Goal: Task Accomplishment & Management: Complete application form

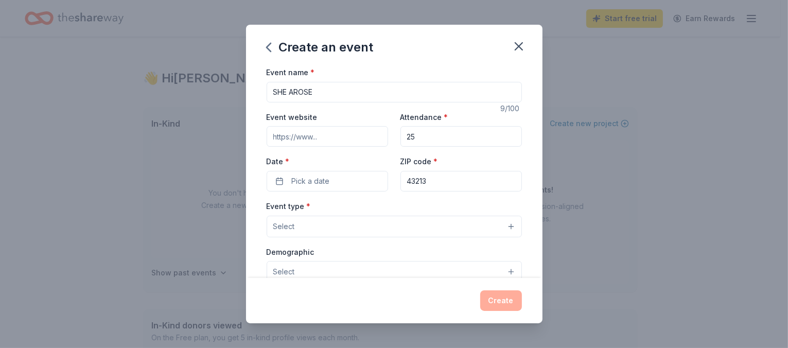
click at [325, 133] on input "Event website" at bounding box center [327, 136] width 121 height 21
paste input "[URL][DOMAIN_NAME]"
type input "[URL][DOMAIN_NAME]"
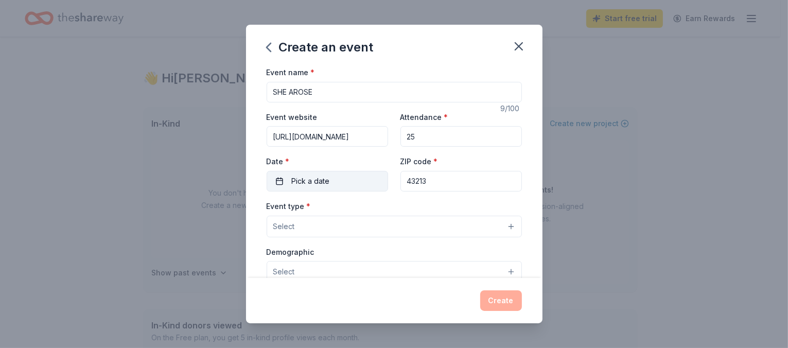
click at [330, 184] on button "Pick a date" at bounding box center [327, 181] width 121 height 21
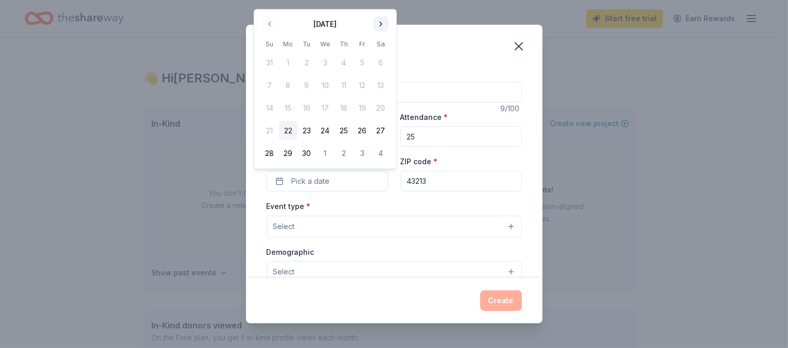
click at [380, 24] on button "Go to next month" at bounding box center [381, 24] width 14 height 14
click at [382, 110] on button "18" at bounding box center [381, 108] width 19 height 19
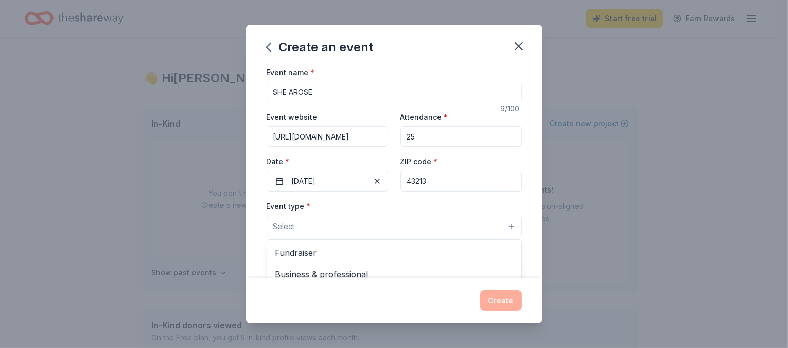
click at [402, 220] on button "Select" at bounding box center [394, 227] width 255 height 22
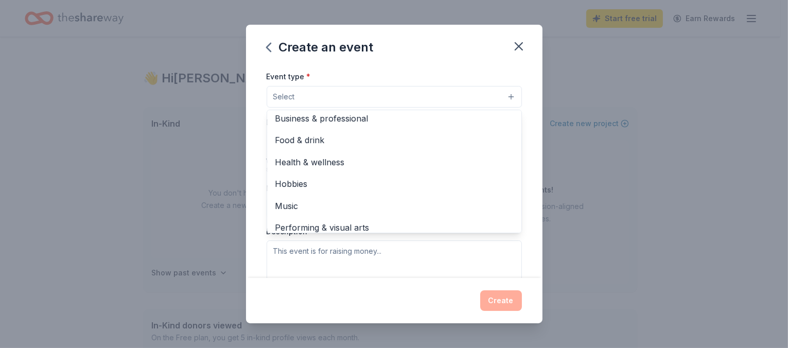
scroll to position [34, 0]
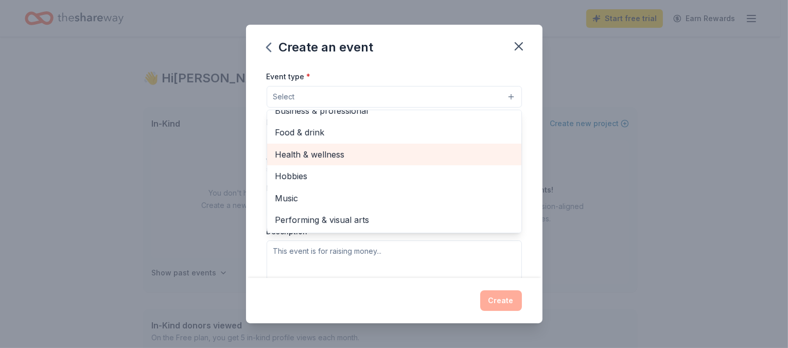
click at [340, 154] on span "Health & wellness" at bounding box center [394, 154] width 238 height 13
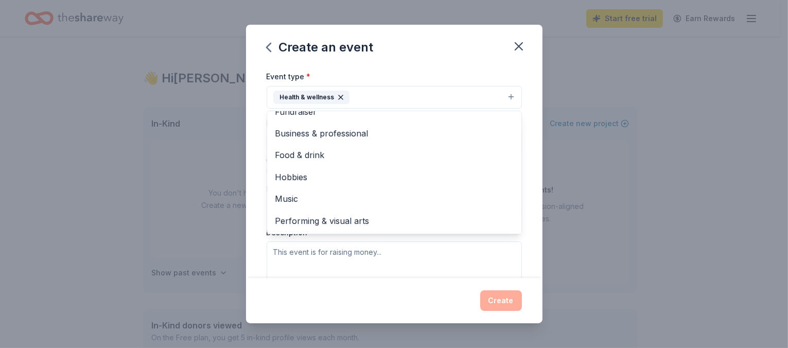
click at [527, 170] on div "Event name * SHE AROSE 9 /100 Event website [URL][DOMAIN_NAME] Attendance * 25 …" at bounding box center [394, 172] width 297 height 212
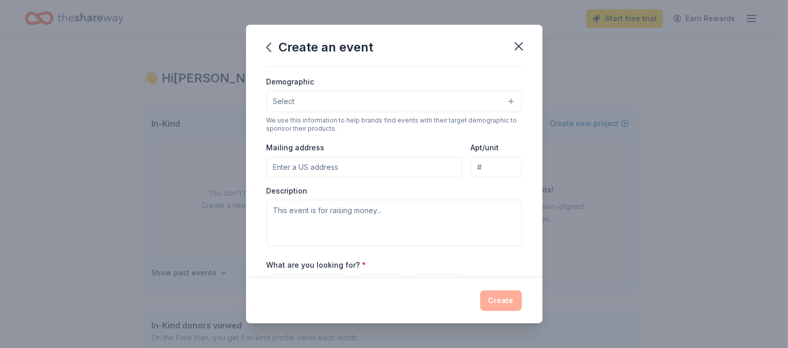
scroll to position [179, 0]
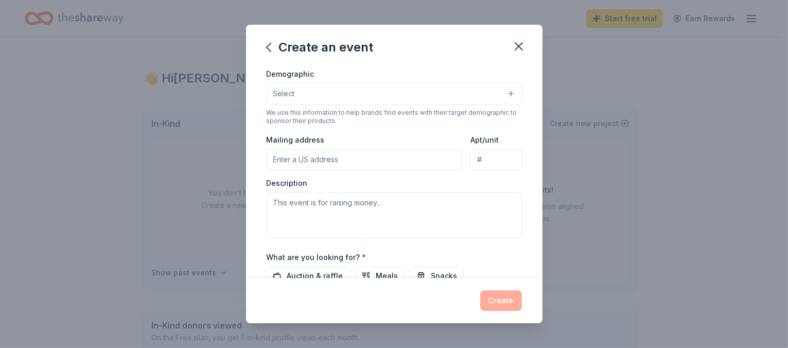
click at [353, 166] on input "Mailing address" at bounding box center [365, 159] width 196 height 21
type input "[STREET_ADDRESS][PERSON_NAME][PERSON_NAME]"
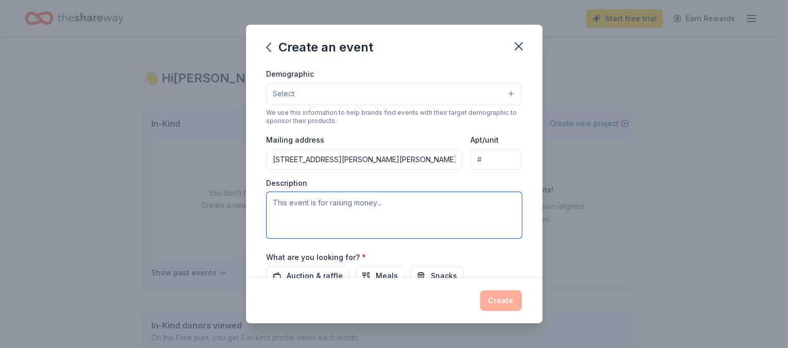
click at [362, 207] on textarea at bounding box center [394, 215] width 255 height 46
click at [330, 204] on textarea at bounding box center [394, 215] width 255 height 46
drag, startPoint x: 330, startPoint y: 203, endPoint x: 374, endPoint y: 201, distance: 44.3
click at [374, 201] on textarea at bounding box center [394, 215] width 255 height 46
type textarea "t"
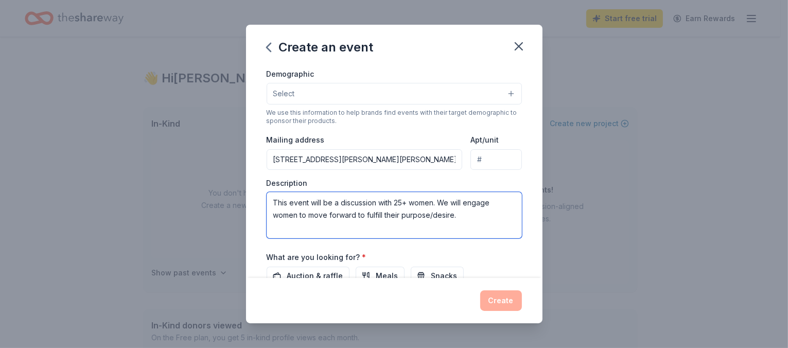
click at [308, 215] on textarea "This event will be a discussion with 25+ women. We will engage women to move fo…" at bounding box center [394, 215] width 255 height 46
click at [376, 226] on textarea "This event will be a discussion with 25+ women. We will engage women to discuss…" at bounding box center [394, 215] width 255 height 46
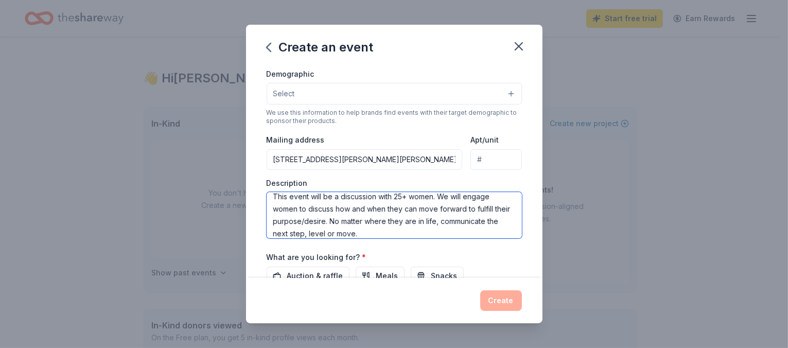
click at [385, 233] on textarea "This event will be a discussion with 25+ women. We will engage women to discuss…" at bounding box center [394, 215] width 255 height 46
click at [460, 222] on textarea "This event will be a discussion with 25+ women. We will engage women to discuss…" at bounding box center [394, 215] width 255 height 46
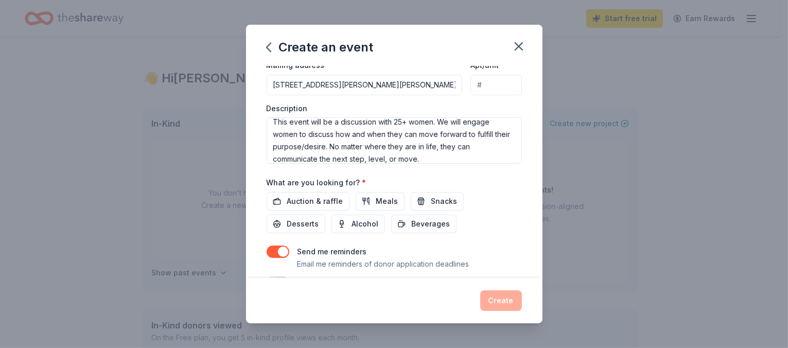
scroll to position [247, 0]
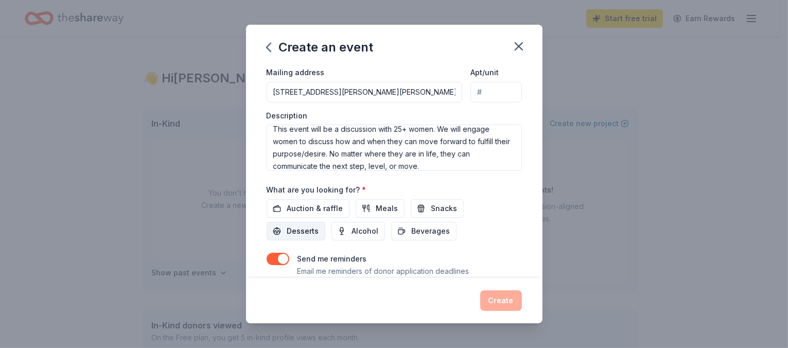
click at [299, 231] on span "Desserts" at bounding box center [303, 231] width 32 height 12
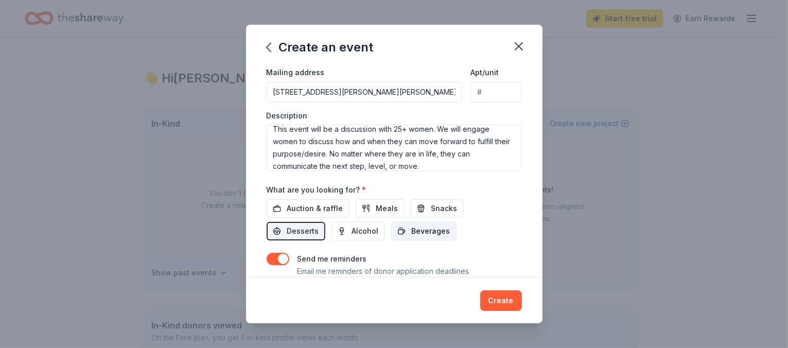
click at [417, 231] on span "Beverages" at bounding box center [431, 231] width 39 height 12
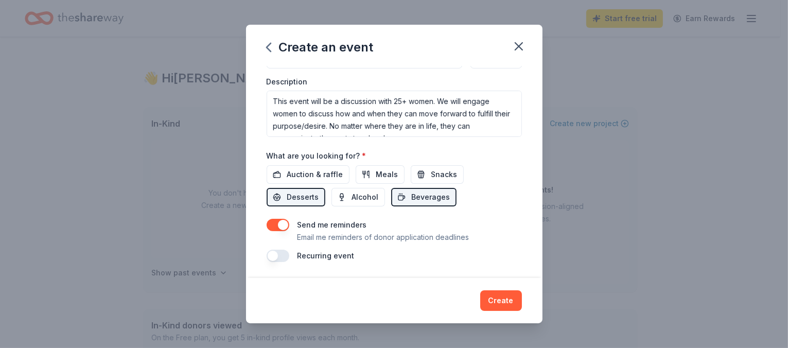
scroll to position [0, 0]
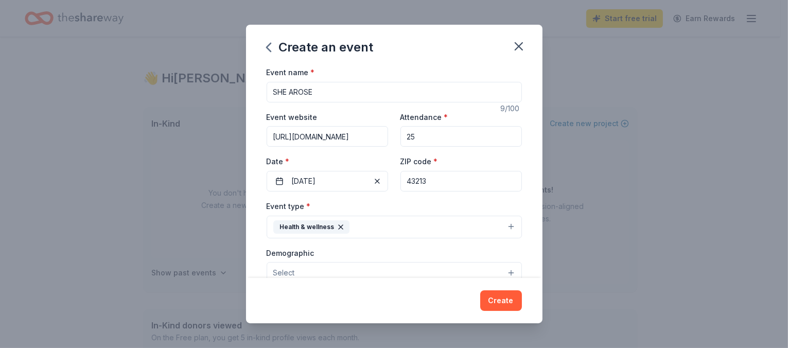
click at [367, 228] on button "Health & wellness" at bounding box center [394, 227] width 255 height 23
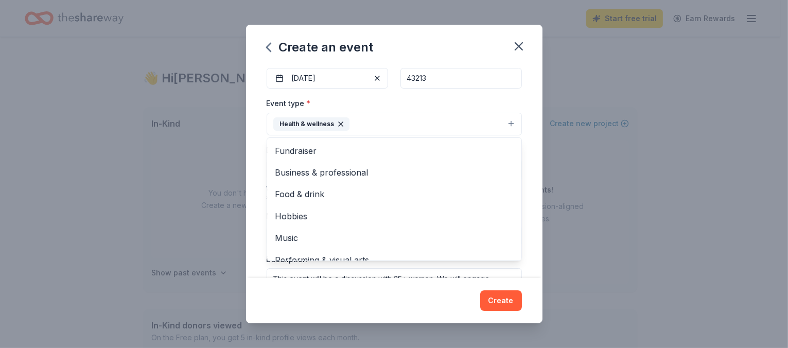
click at [524, 238] on div "Event name * SHE AROSE 9 /100 Event website [URL][DOMAIN_NAME] Attendance * 25 …" at bounding box center [394, 172] width 297 height 212
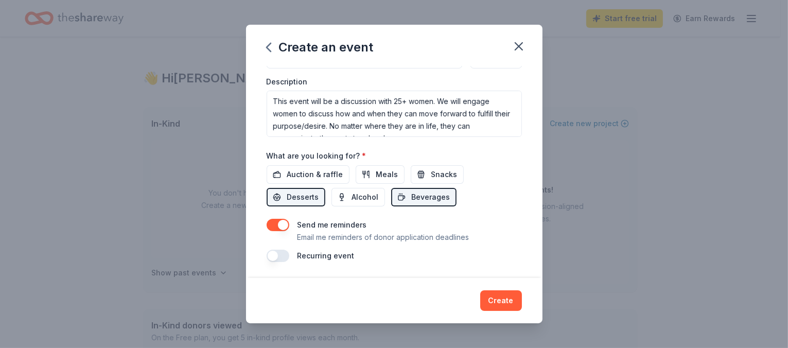
scroll to position [12, 0]
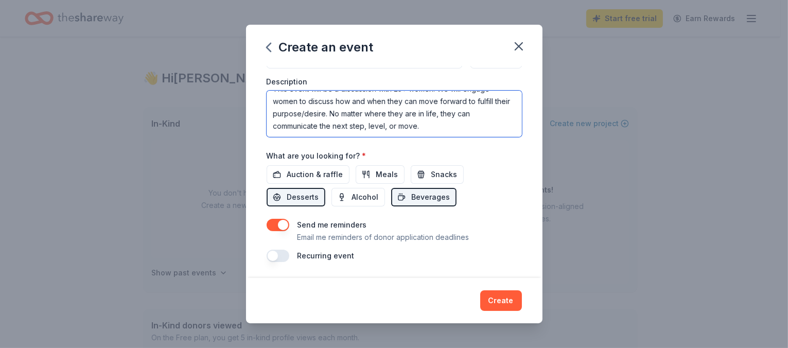
click at [433, 123] on textarea "This event will be a discussion with 25+ women. We will engage women to discuss…" at bounding box center [394, 114] width 255 height 46
click at [348, 107] on textarea "This event will be a discussion with 25+ women. We will engage women to discuss…" at bounding box center [394, 114] width 255 height 46
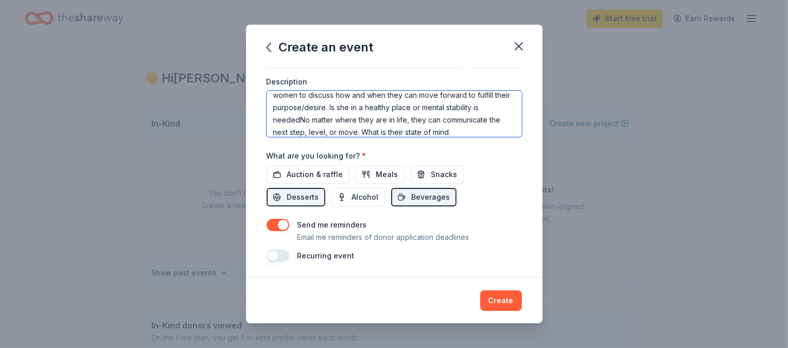
click at [438, 108] on textarea "This event will be a discussion with 25+ women. We will engage women to discuss…" at bounding box center [394, 114] width 255 height 46
click at [306, 119] on textarea "This event will be a discussion with 25+ women. We will engage women to discuss…" at bounding box center [394, 114] width 255 height 46
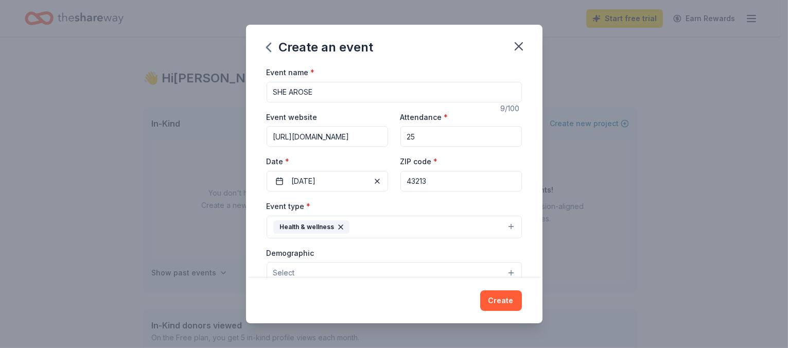
scroll to position [206, 0]
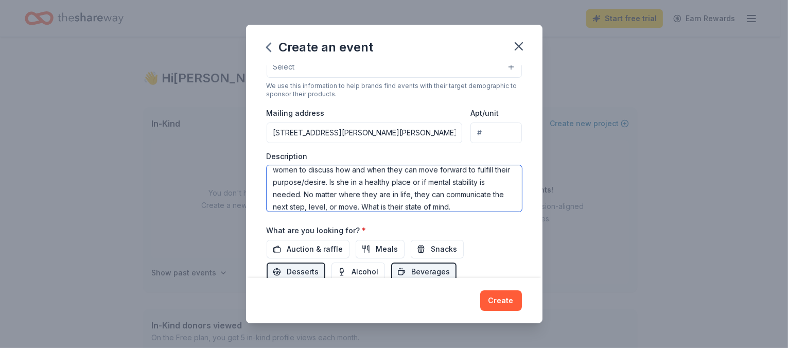
click at [416, 207] on textarea "This event will be a discussion with 25+ women. We will engage women to discuss…" at bounding box center [394, 188] width 255 height 46
click at [284, 207] on textarea "This event will be a discussion with 25+ women. We will engage women to discuss…" at bounding box center [394, 188] width 255 height 46
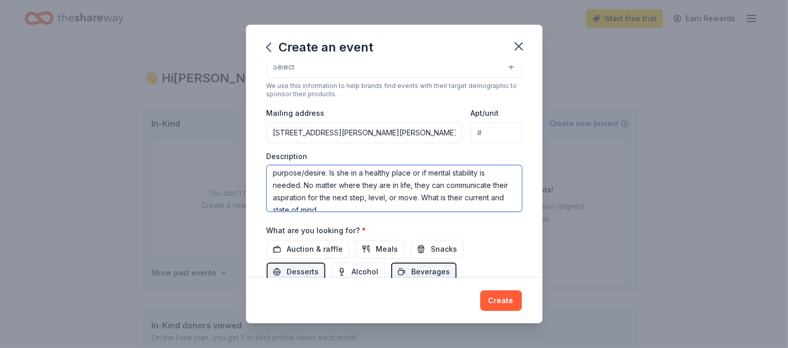
scroll to position [37, 0]
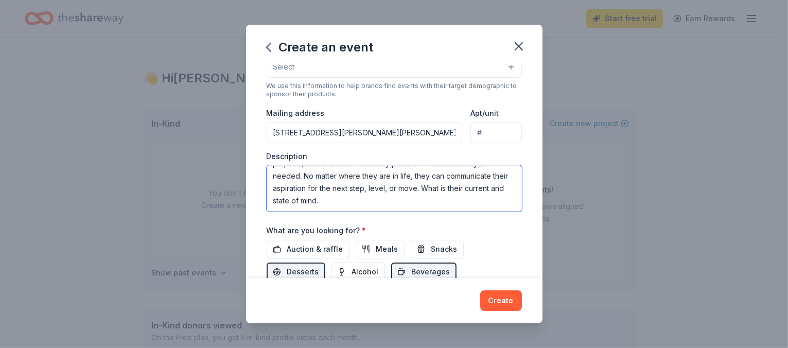
drag, startPoint x: 437, startPoint y: 199, endPoint x: 465, endPoint y: 204, distance: 28.7
click at [465, 204] on textarea "This event will be a discussion with 25+ women. We will engage women to discuss…" at bounding box center [394, 188] width 255 height 46
drag, startPoint x: 418, startPoint y: 187, endPoint x: 370, endPoint y: 188, distance: 48.4
click at [370, 188] on textarea "This event will be a discussion with 25+ women. We will engage women to discuss…" at bounding box center [394, 188] width 255 height 46
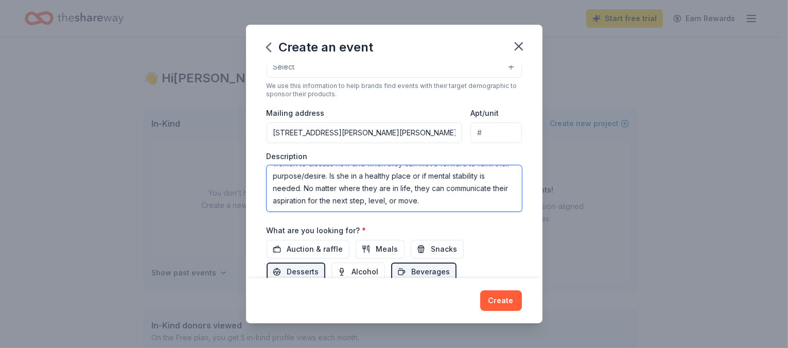
paste textarea "What is their current and state of mind."
click at [375, 177] on textarea "This event will be a discussion with 25+ women. We will engage women to discuss…" at bounding box center [394, 188] width 255 height 46
click at [430, 189] on textarea "This event will be a discussion with 25+ women. We will engage women to discuss…" at bounding box center [394, 188] width 255 height 46
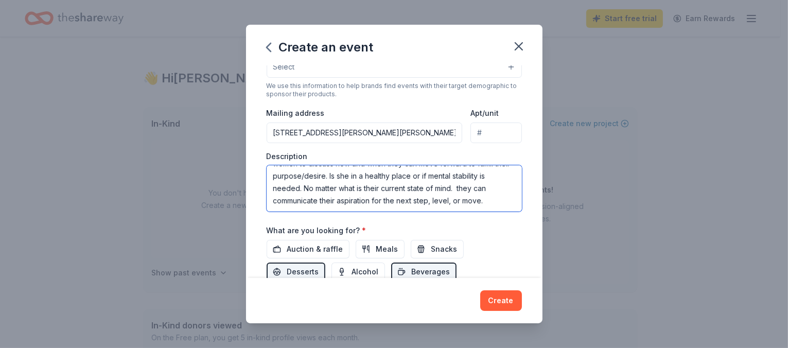
drag, startPoint x: 465, startPoint y: 188, endPoint x: 496, endPoint y: 189, distance: 30.4
click at [496, 189] on textarea "This event will be a discussion with 25+ women. We will engage women to discuss…" at bounding box center [394, 188] width 255 height 46
drag, startPoint x: 319, startPoint y: 201, endPoint x: 272, endPoint y: 209, distance: 48.1
click at [272, 209] on textarea "This event will be a discussion with 25+ women. We will engage women to discuss…" at bounding box center [394, 188] width 255 height 46
click at [463, 190] on textarea "This event will be a discussion with 25+ women. We will engage women to discuss…" at bounding box center [394, 188] width 255 height 46
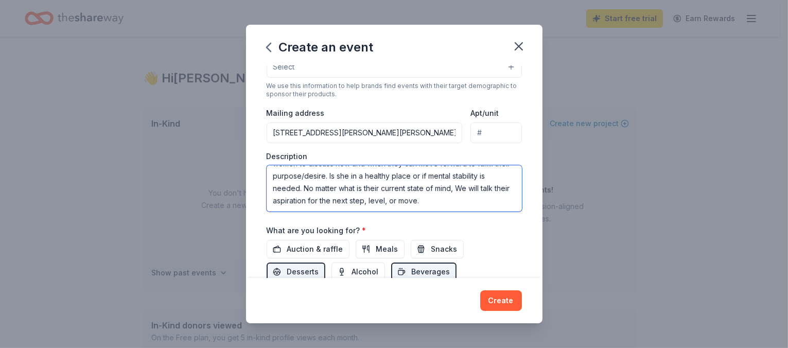
click at [469, 187] on textarea "This event will be a discussion with 25+ women. We will engage women to discuss…" at bounding box center [394, 188] width 255 height 46
click at [287, 201] on textarea "This event will be a discussion with 25+ women. We will engage women to discuss…" at bounding box center [394, 188] width 255 height 46
click at [361, 198] on textarea "This event will be a discussion with 25+ women. We will engage women to discuss…" at bounding box center [394, 188] width 255 height 46
click at [340, 200] on textarea "This event will be a discussion with 25+ women. We will engage women to discuss…" at bounding box center [394, 188] width 255 height 46
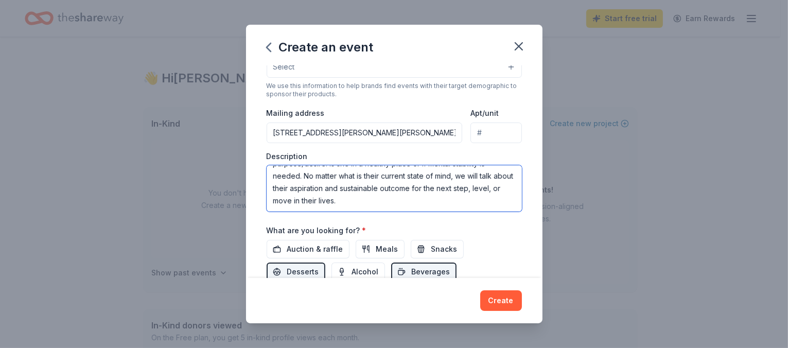
click at [365, 175] on textarea "This event will be a discussion with 25+ women. We will engage women to discuss…" at bounding box center [394, 188] width 255 height 46
drag, startPoint x: 375, startPoint y: 201, endPoint x: 273, endPoint y: 171, distance: 106.7
click at [273, 171] on textarea "This event will be a discussion with 25+ women. We will engage women to discuss…" at bounding box center [394, 188] width 255 height 46
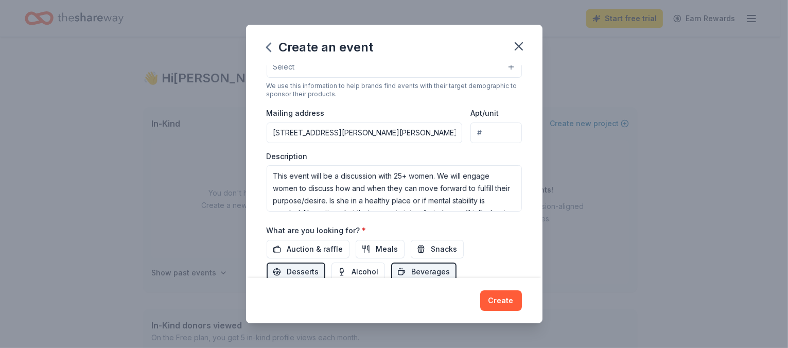
click at [758, 205] on div "Create an event Event name * SHE AROSE 9 /100 Event website [URL][DOMAIN_NAME] …" at bounding box center [394, 174] width 788 height 348
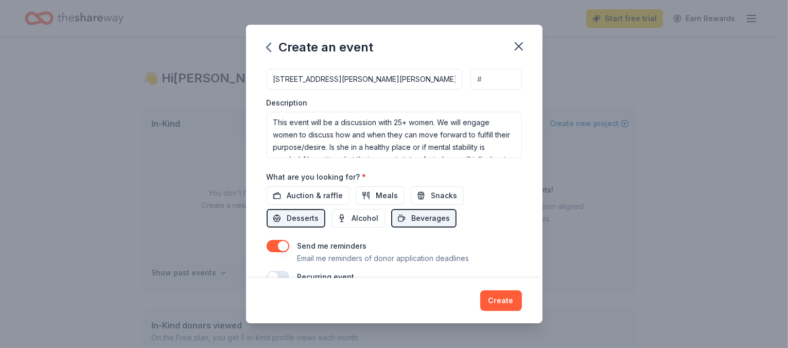
scroll to position [265, 0]
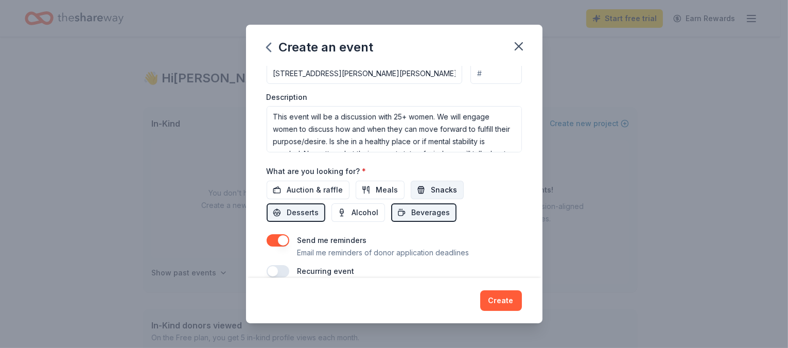
click at [446, 189] on span "Snacks" at bounding box center [444, 190] width 26 height 12
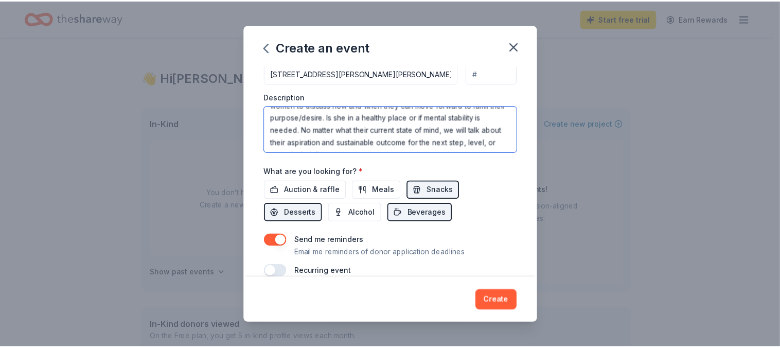
scroll to position [37, 0]
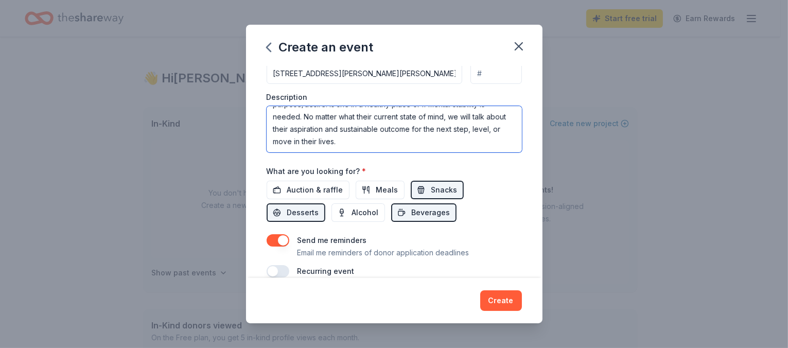
drag, startPoint x: 274, startPoint y: 117, endPoint x: 403, endPoint y: 150, distance: 132.8
click at [403, 150] on textarea "This event will be a discussion with 25+ women. We will engage women to discuss…" at bounding box center [394, 129] width 255 height 46
paste textarea "feature a discussion with over 25+ women. We will encourage women to discuss ho…"
type textarea "This event will feature a discussion with over 25+ women. We will encourage wom…"
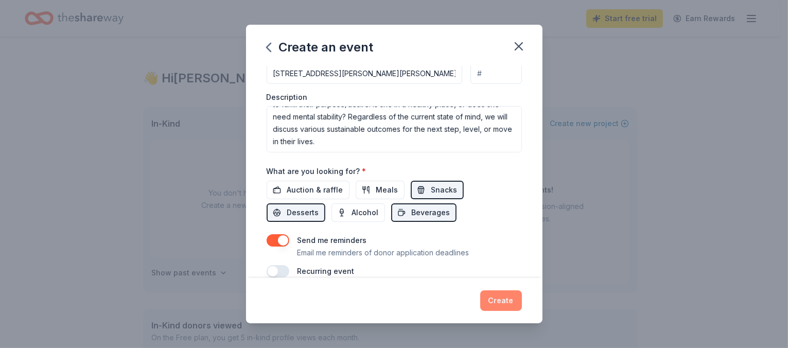
click at [499, 298] on button "Create" at bounding box center [501, 300] width 42 height 21
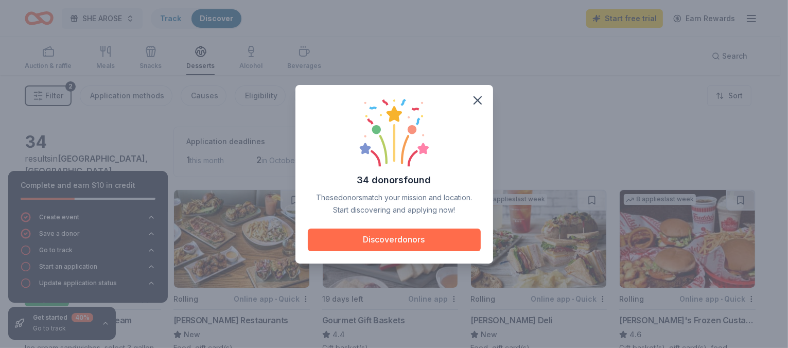
click at [396, 238] on button "Discover donors" at bounding box center [394, 240] width 173 height 23
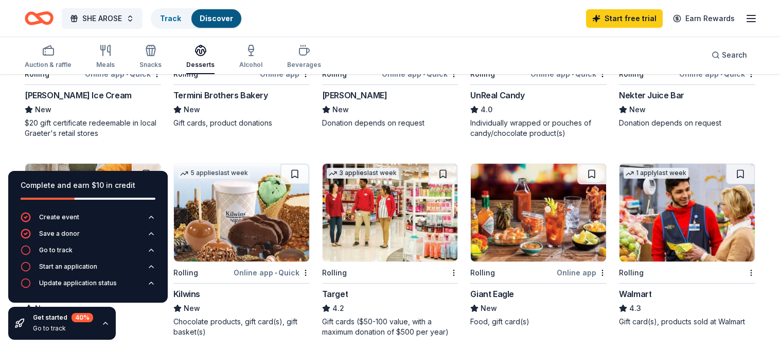
scroll to position [434, 0]
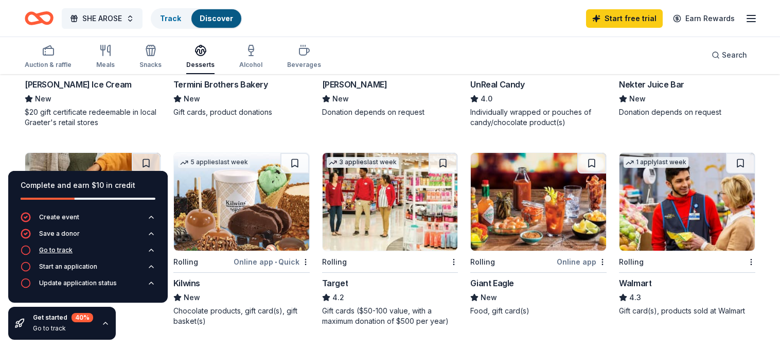
click at [60, 250] on div "Go to track" at bounding box center [55, 250] width 33 height 8
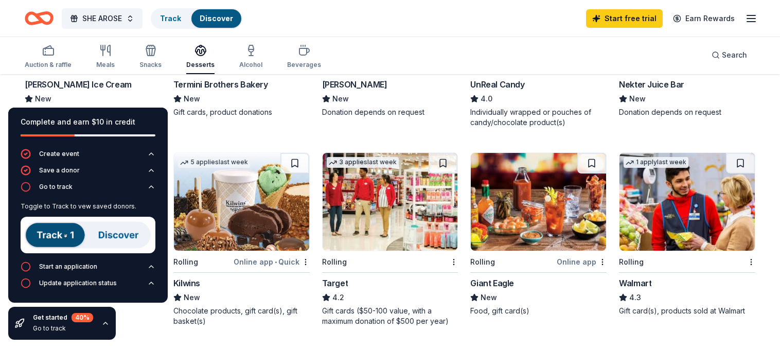
click at [66, 232] on img at bounding box center [88, 235] width 135 height 37
click at [132, 234] on img at bounding box center [88, 235] width 135 height 37
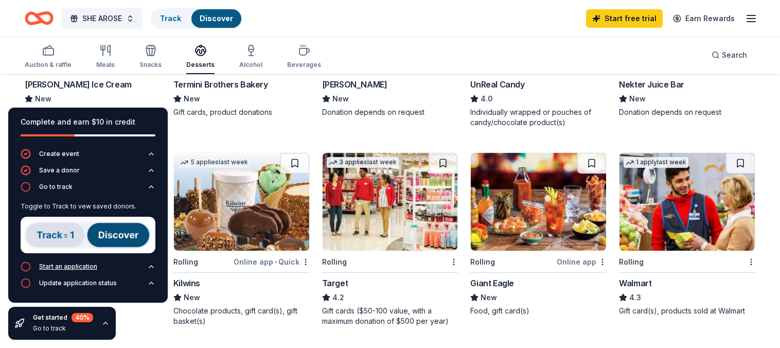
click at [94, 267] on div "Start an application" at bounding box center [68, 267] width 58 height 8
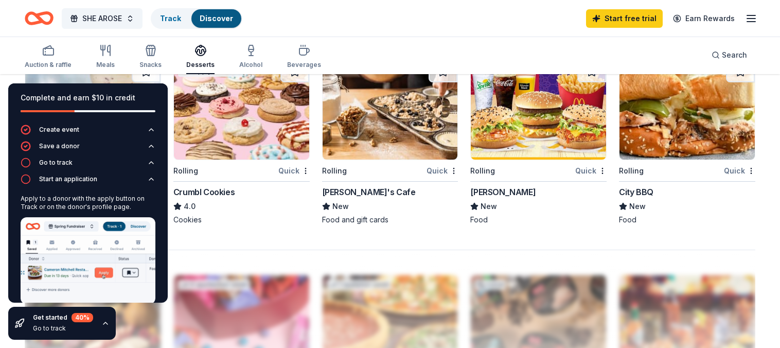
scroll to position [742, 0]
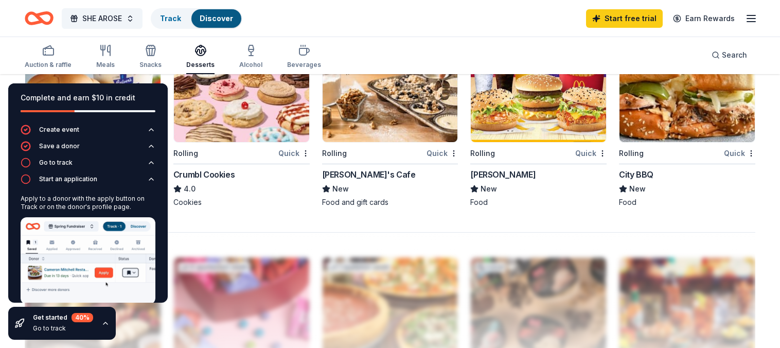
click at [252, 128] on img at bounding box center [241, 93] width 135 height 98
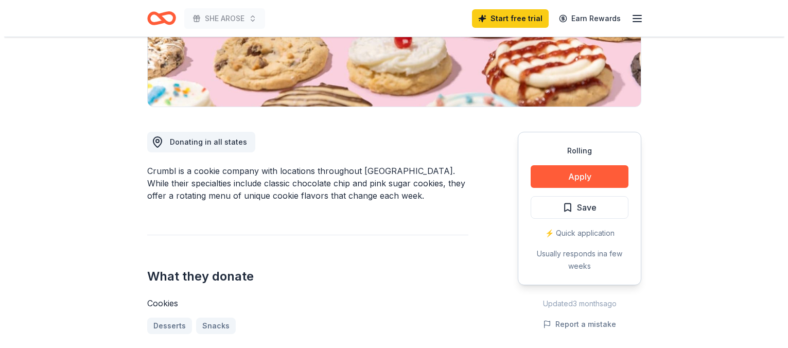
scroll to position [412, 0]
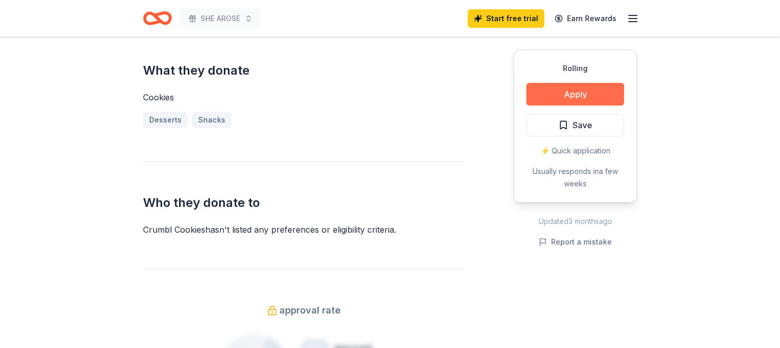
click at [583, 94] on button "Apply" at bounding box center [576, 94] width 98 height 23
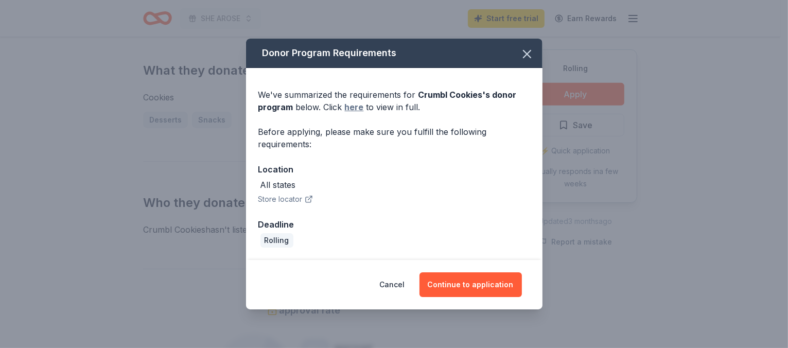
click at [356, 109] on link "here" at bounding box center [354, 107] width 19 height 12
click at [462, 284] on button "Continue to application" at bounding box center [471, 284] width 102 height 25
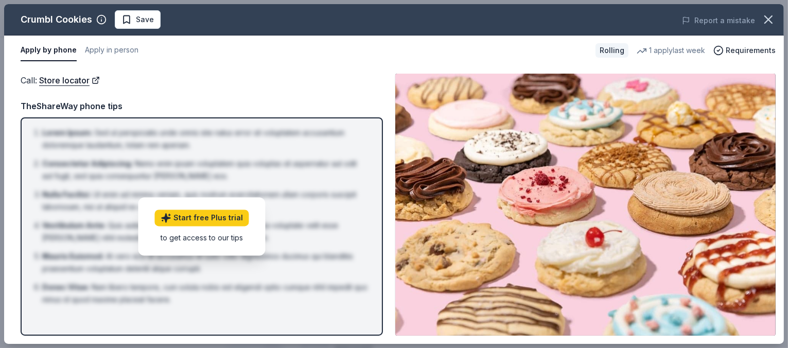
click at [66, 53] on button "Apply by phone" at bounding box center [49, 51] width 56 height 22
click at [74, 79] on link "Store locator" at bounding box center [69, 80] width 61 height 13
